Goal: Task Accomplishment & Management: Complete application form

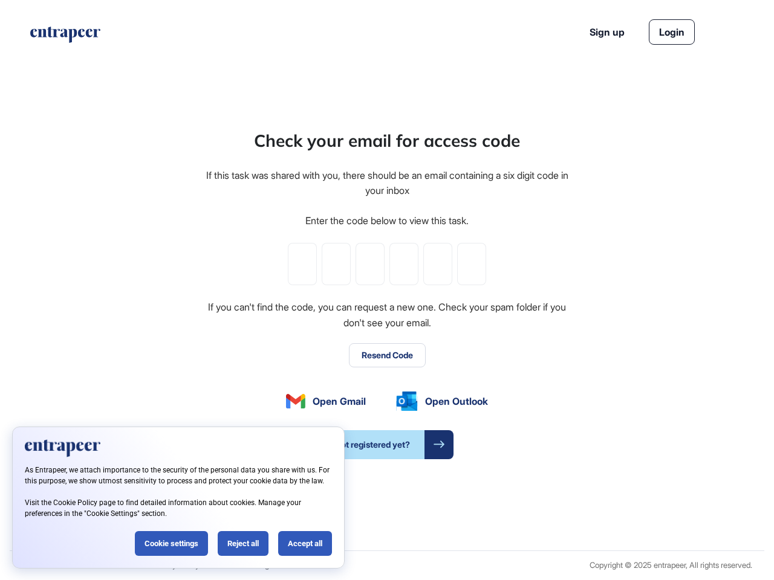
click at [387, 290] on div "Check your email for access code If this task was shared with you, there should…" at bounding box center [386, 293] width 365 height 331
click at [302, 264] on input "tel" at bounding box center [302, 264] width 29 height 42
click at [336, 264] on input "tel" at bounding box center [336, 264] width 29 height 42
click at [370, 264] on input "tel" at bounding box center [370, 264] width 29 height 42
click at [404, 264] on input "tel" at bounding box center [403, 264] width 29 height 42
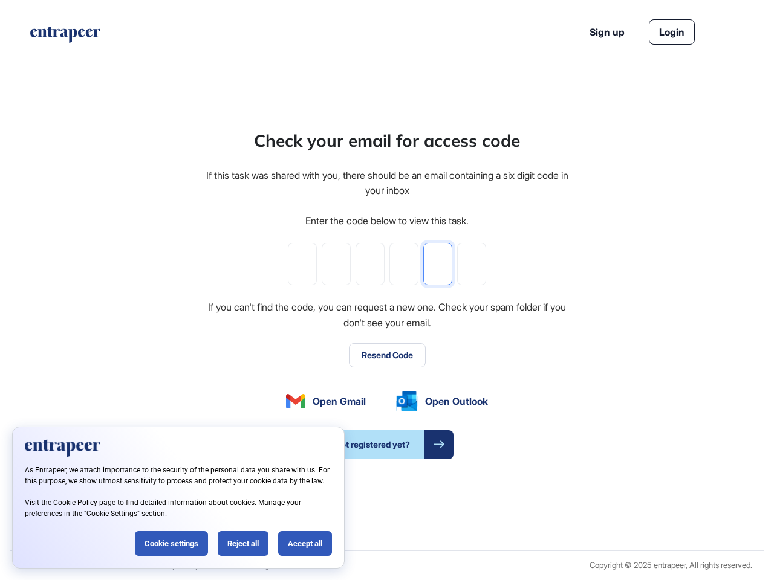
click at [438, 264] on input "tel" at bounding box center [437, 264] width 29 height 42
click at [472, 264] on input "tel" at bounding box center [471, 264] width 29 height 42
click at [387, 356] on button "Resend Code" at bounding box center [387, 355] width 77 height 24
